Goal: Check status: Check status

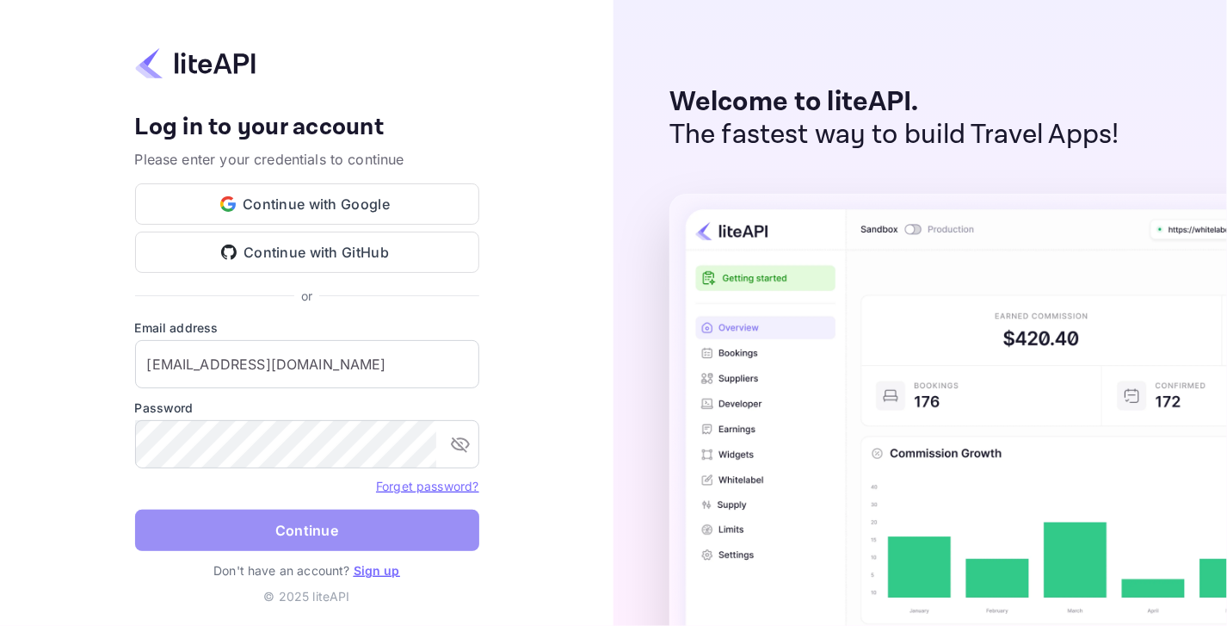
click at [221, 531] on button "Continue" at bounding box center [307, 529] width 344 height 41
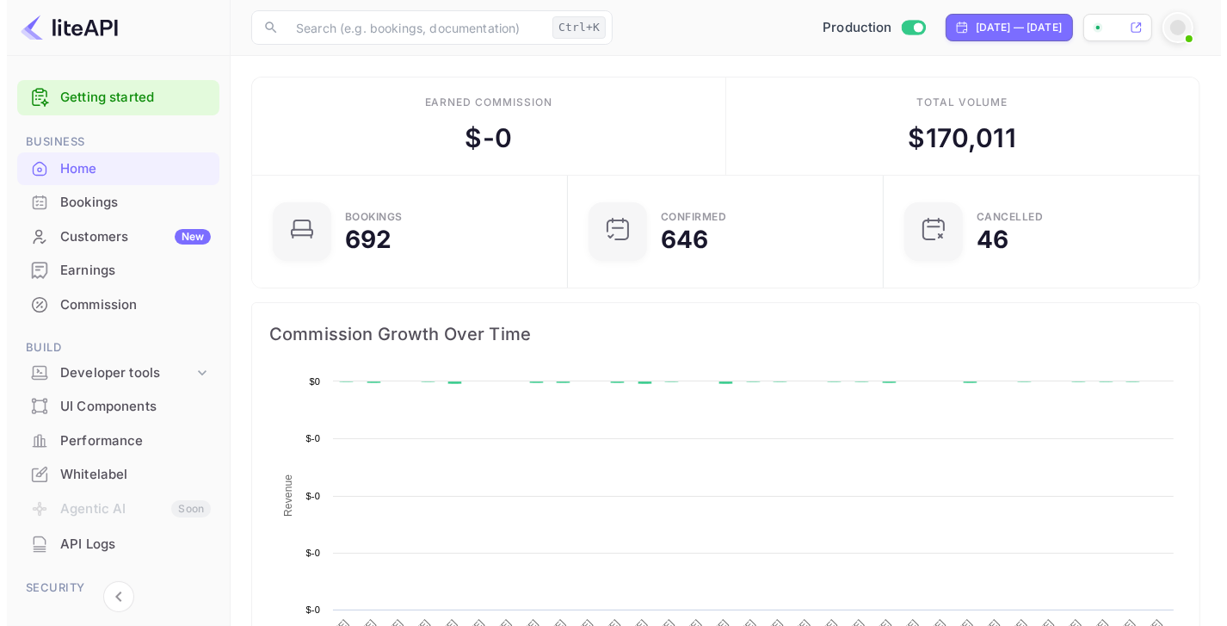
scroll to position [267, 293]
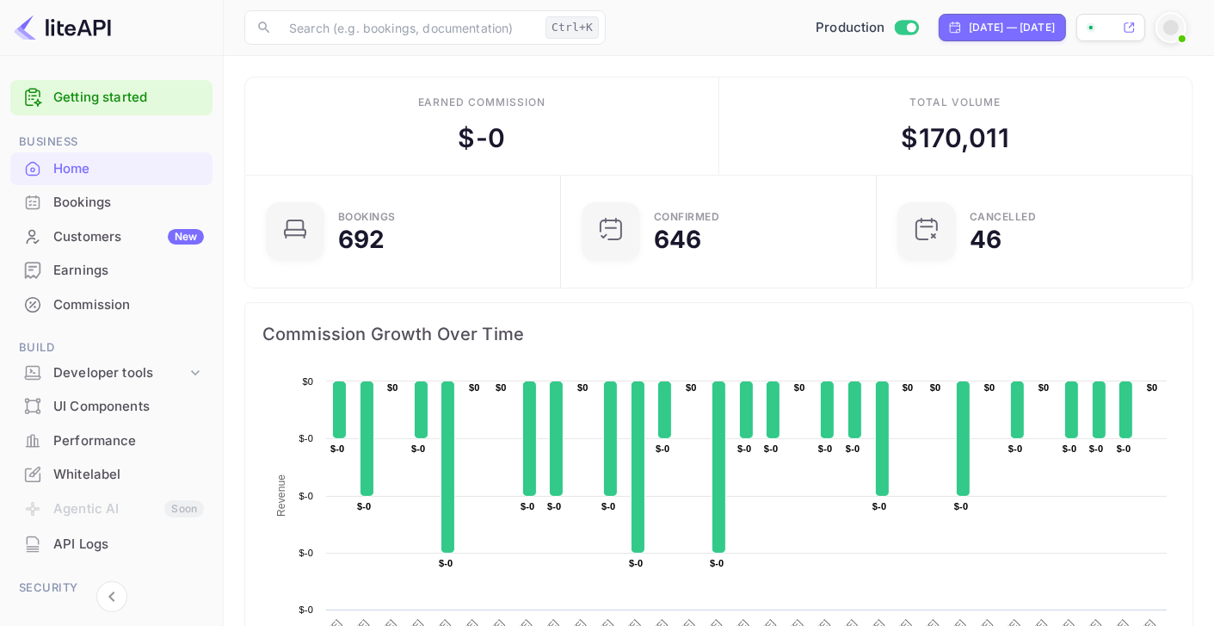
click at [77, 200] on div "Bookings" at bounding box center [128, 203] width 151 height 20
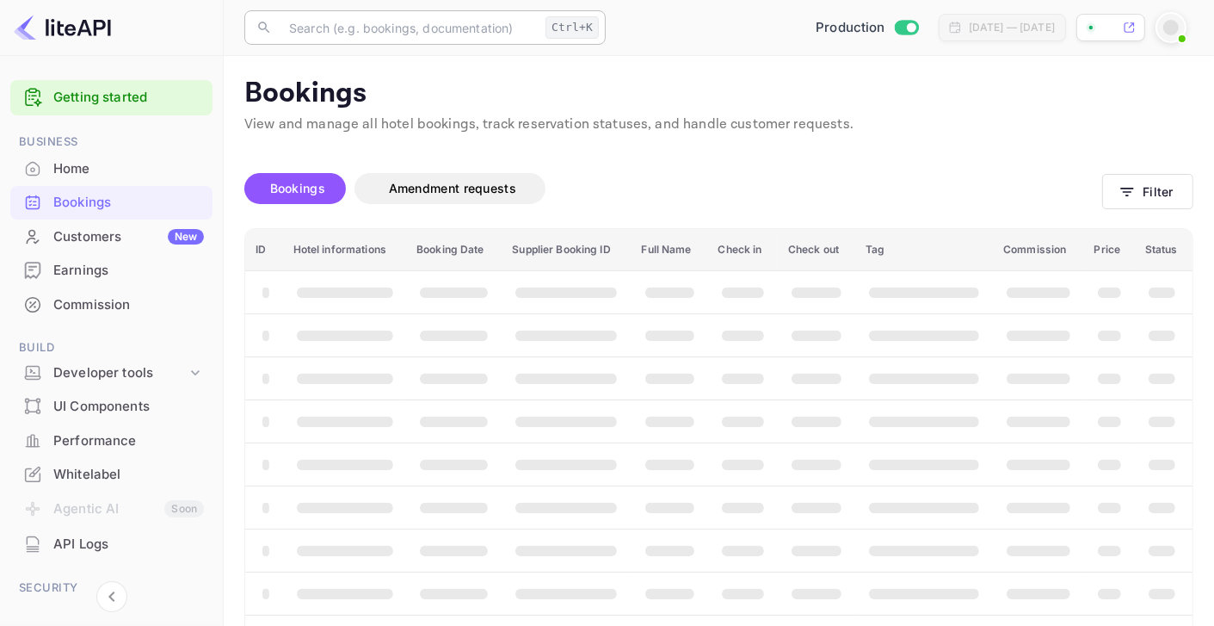
click at [379, 47] on body "Getting started Business Home Bookings Customers New Earnings Commission Build …" at bounding box center [607, 361] width 1214 height 722
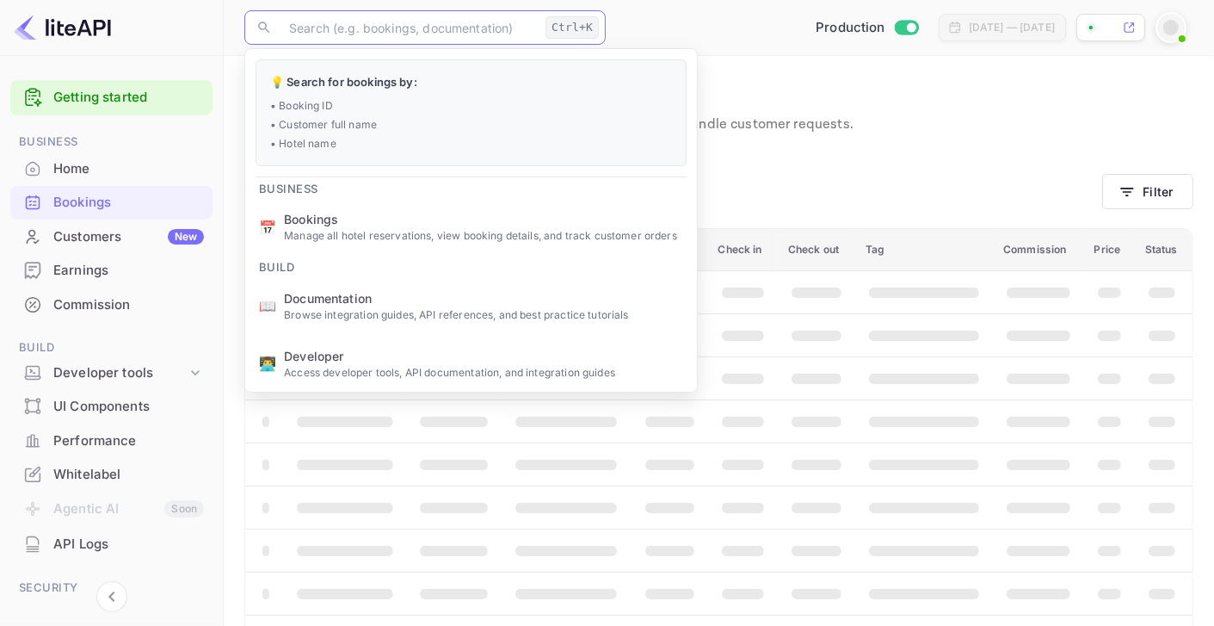
paste input "2kSK48EJk"
type input "2kSK48EJk"
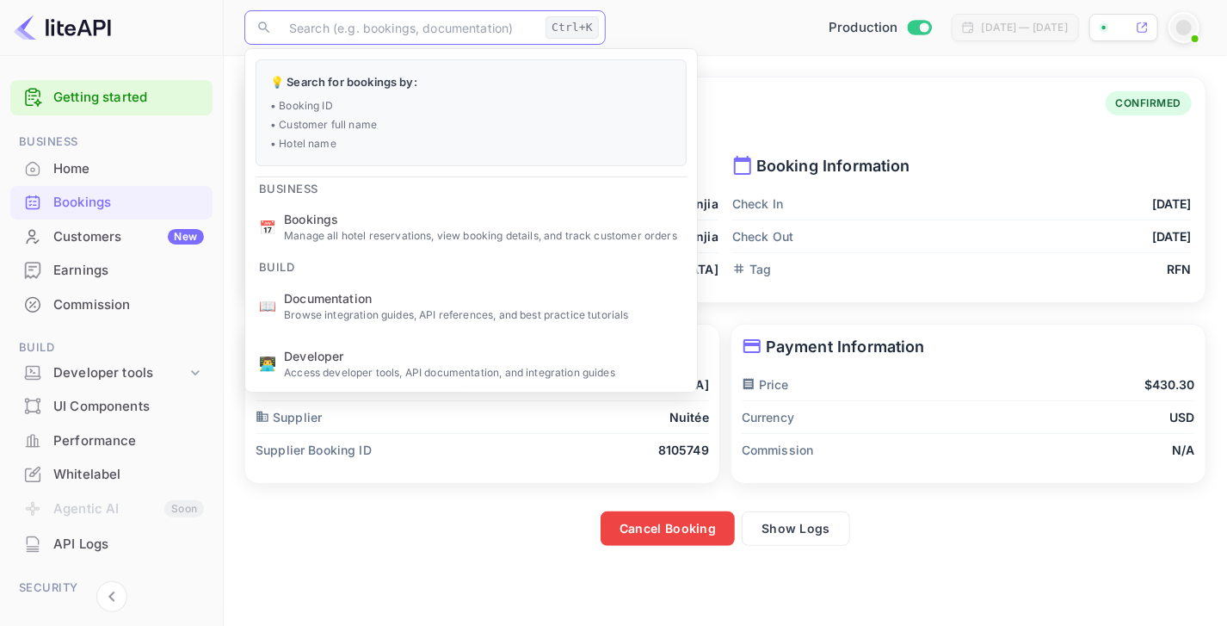
click at [437, 545] on main "Booking Details Booking ID: 2kSK48EJk CONFIRMED Guest Information First Name su…" at bounding box center [725, 341] width 1003 height 570
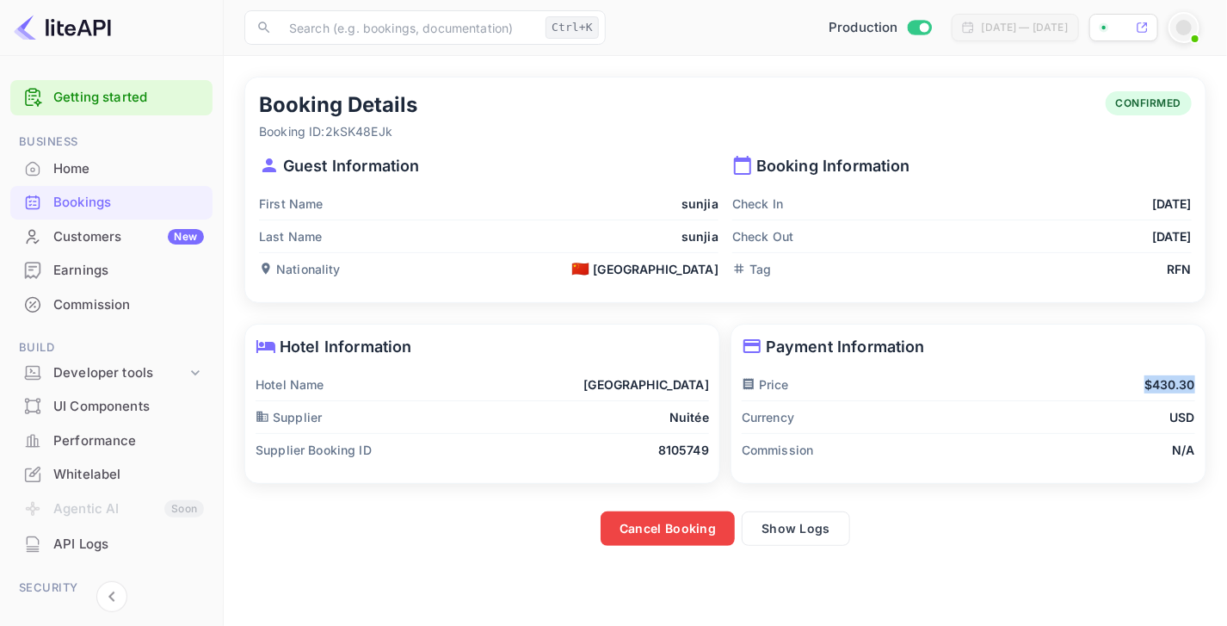
drag, startPoint x: 1146, startPoint y: 392, endPoint x: 1206, endPoint y: 381, distance: 60.3
click at [1207, 381] on main "Booking Details Booking ID: 2kSK48EJk CONFIRMED Guest Information First Name su…" at bounding box center [725, 341] width 1003 height 570
drag, startPoint x: 1099, startPoint y: 385, endPoint x: 1041, endPoint y: 398, distance: 59.1
click at [1099, 385] on div "Price $430.30" at bounding box center [969, 384] width 454 height 33
click at [808, 421] on div "Currency USD" at bounding box center [969, 417] width 454 height 33
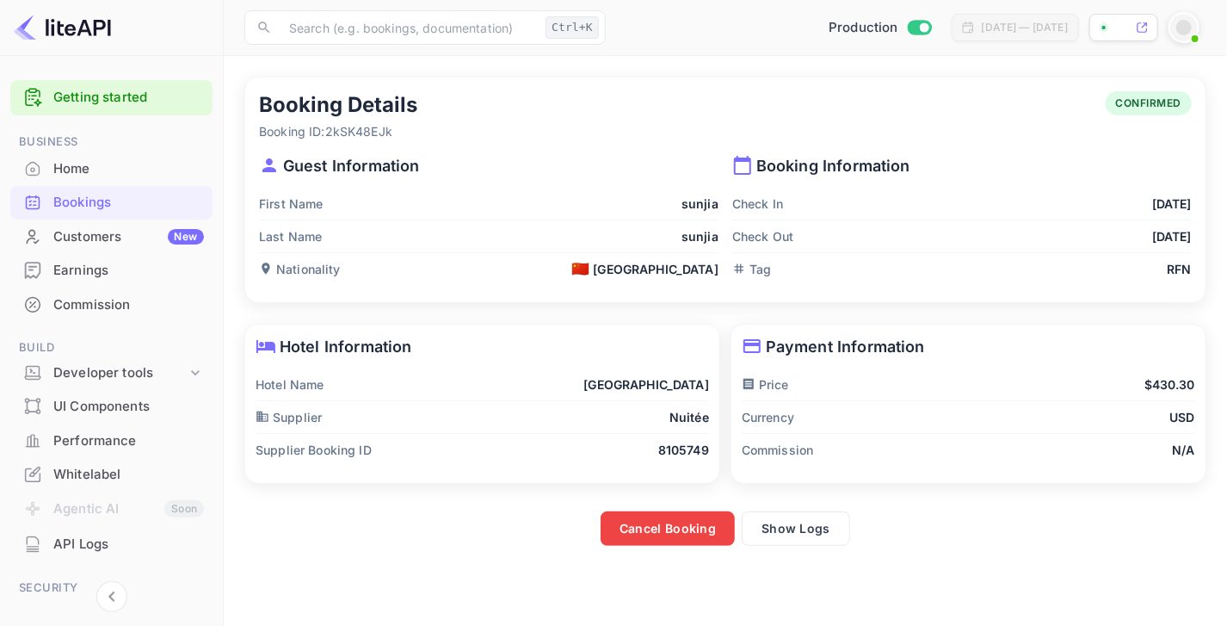
click at [473, 417] on div "Supplier Nuitée" at bounding box center [483, 417] width 454 height 33
click at [816, 529] on button "Show Logs" at bounding box center [796, 528] width 108 height 34
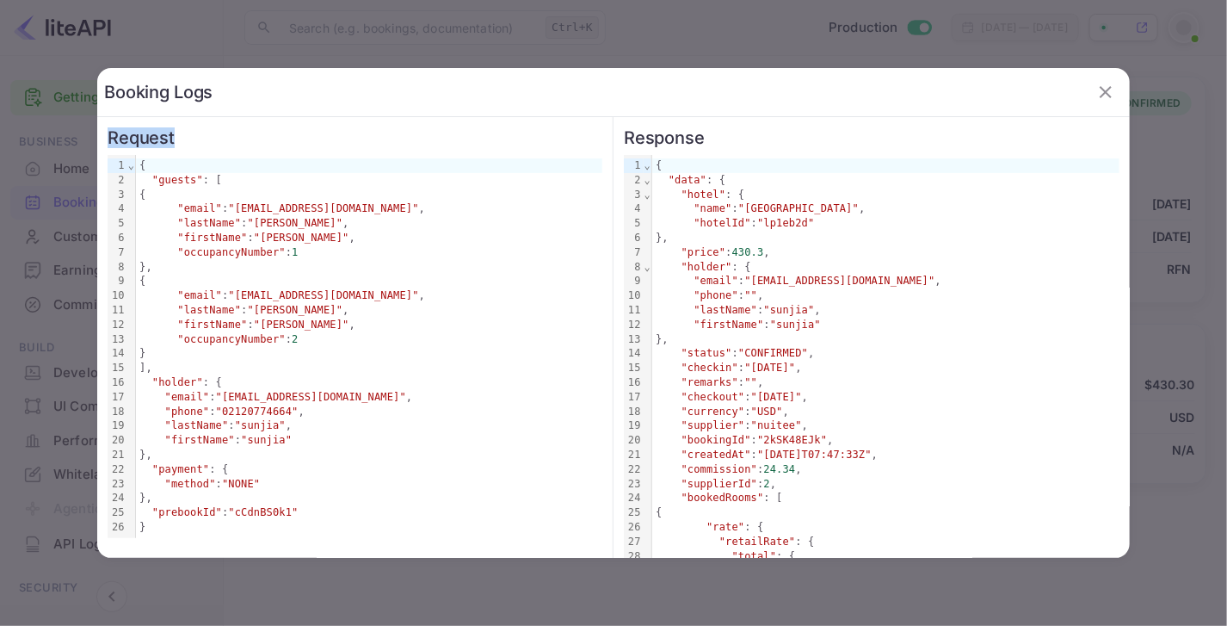
drag, startPoint x: 615, startPoint y: 86, endPoint x: 383, endPoint y: 138, distance: 238.0
click at [383, 138] on div "Booking Logs Request 99 1 2 3 4 5 6 7 8 9 10 11 12 13 14 15 16 17 18 19 20 21 2…" at bounding box center [613, 313] width 1033 height 490
click at [496, 364] on div "]," at bounding box center [369, 368] width 466 height 15
click at [914, 9] on div at bounding box center [613, 313] width 1227 height 626
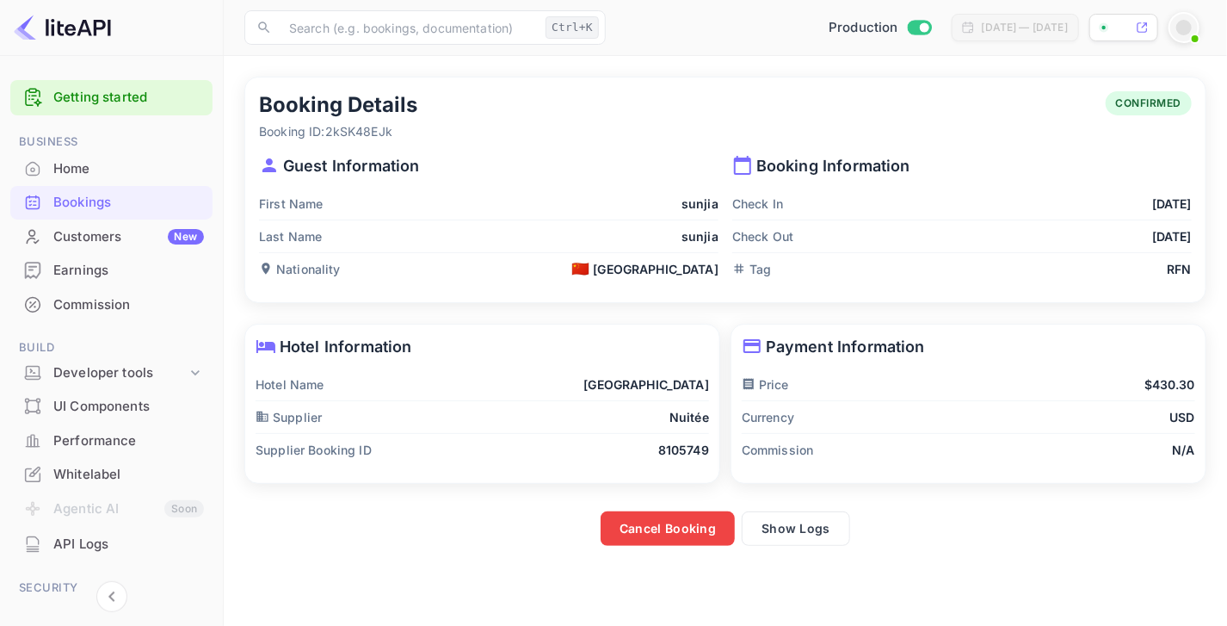
click at [1081, 380] on div "Price $430.30" at bounding box center [969, 384] width 454 height 33
click at [818, 522] on button "Show Logs" at bounding box center [796, 528] width 108 height 34
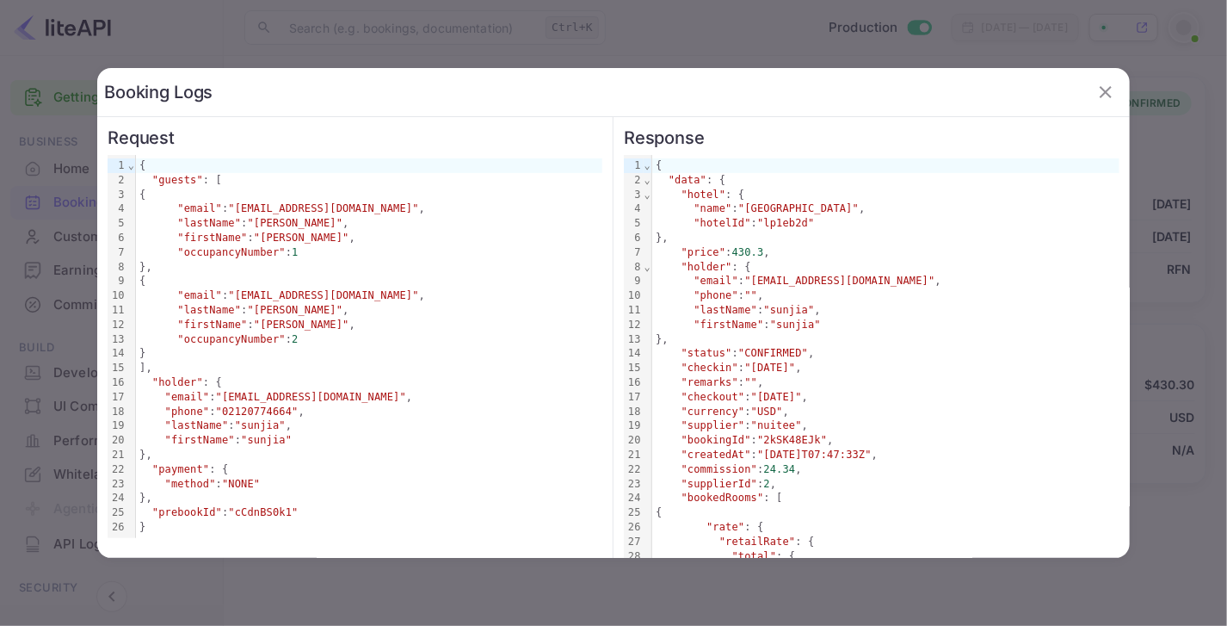
click at [861, 39] on div at bounding box center [613, 313] width 1227 height 626
